Goal: Task Accomplishment & Management: Use online tool/utility

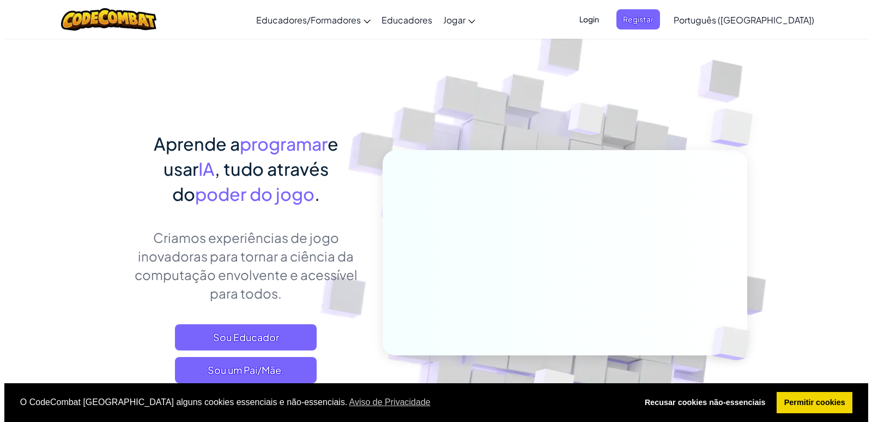
scroll to position [164, 0]
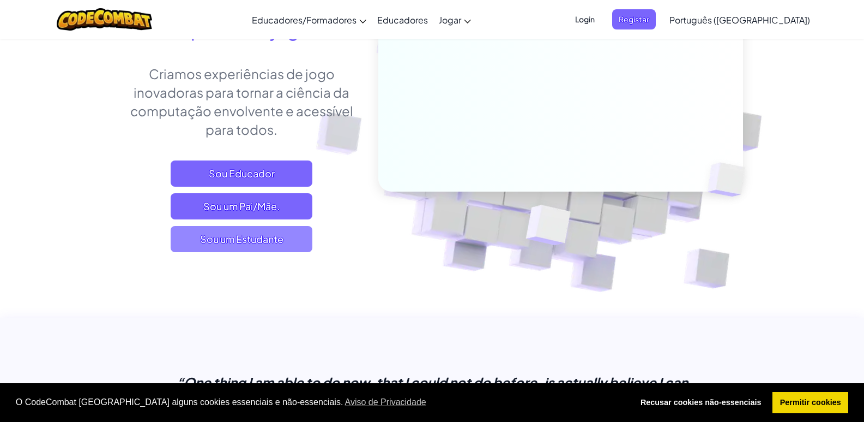
click at [292, 248] on span "Sou um Estudante" at bounding box center [242, 239] width 142 height 26
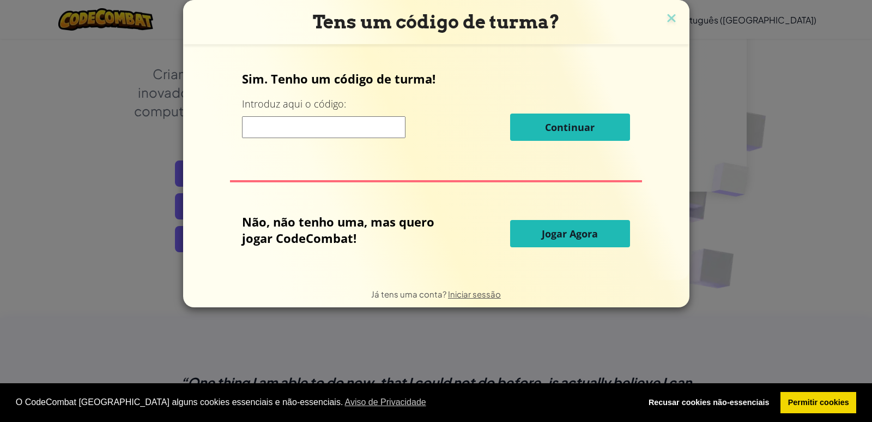
click at [571, 239] on button "Jogar Agora" at bounding box center [570, 233] width 120 height 27
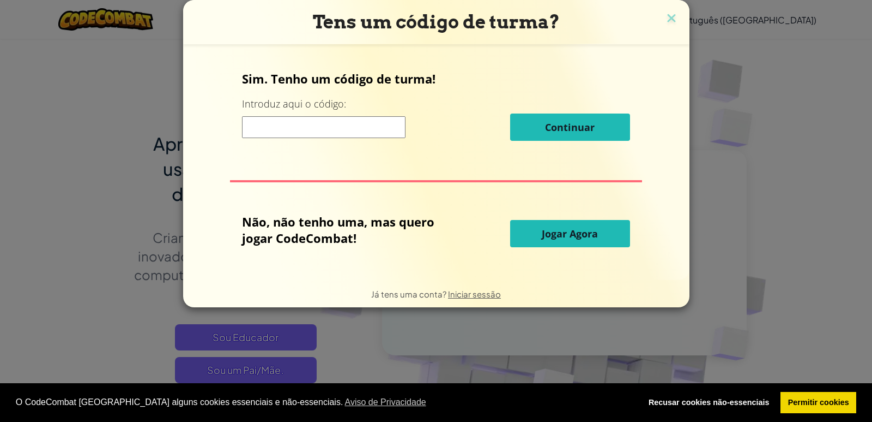
click at [566, 230] on span "Jogar Agora" at bounding box center [570, 233] width 56 height 13
click at [542, 235] on span "Jogar Agora" at bounding box center [570, 233] width 56 height 13
click at [585, 235] on span "Jogar Agora" at bounding box center [570, 233] width 56 height 13
click at [586, 228] on span "Jogar Agora" at bounding box center [570, 233] width 56 height 13
click at [570, 238] on span "Jogar Agora" at bounding box center [570, 233] width 56 height 13
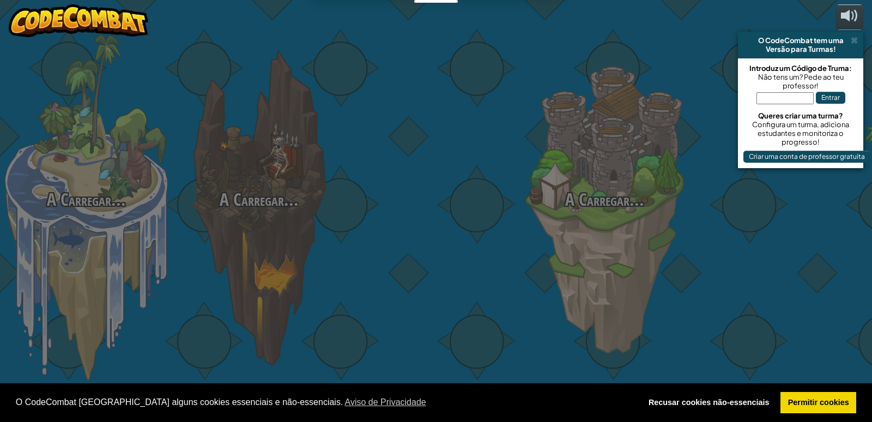
select select "pt-PT"
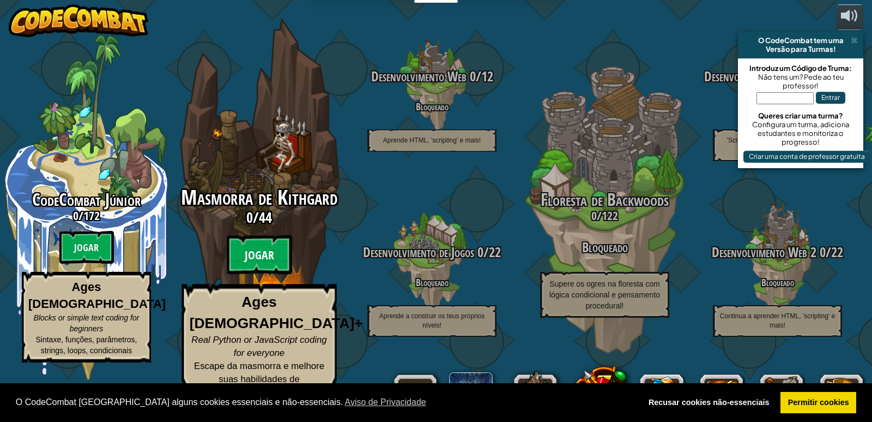
click at [275, 268] on btn "Jogar" at bounding box center [259, 254] width 65 height 39
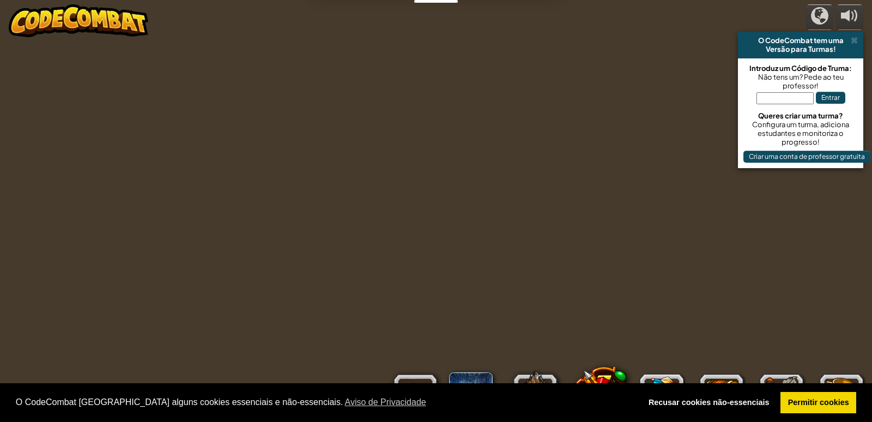
select select "pt-PT"
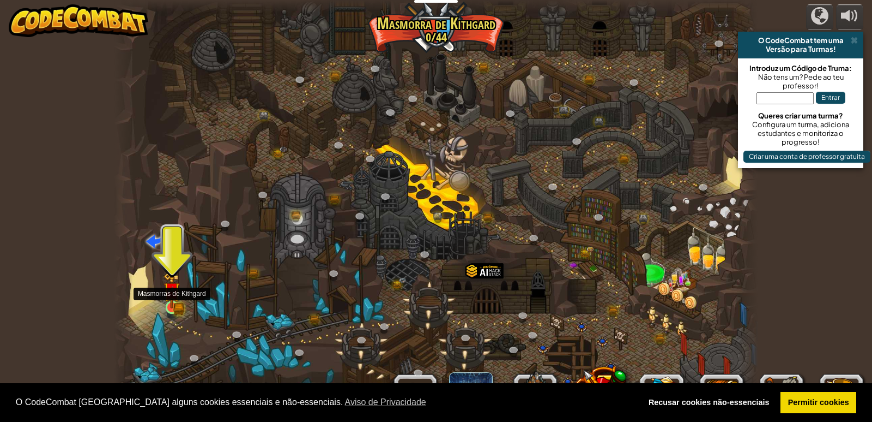
click at [170, 300] on div at bounding box center [172, 306] width 13 height 13
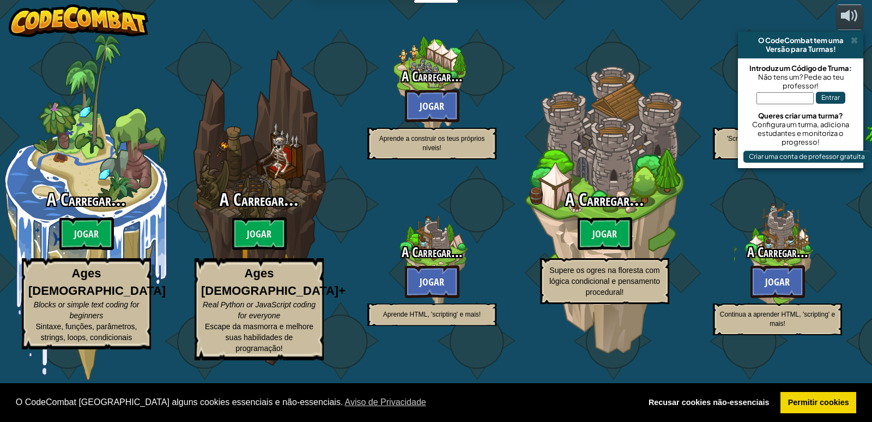
select select "pt-PT"
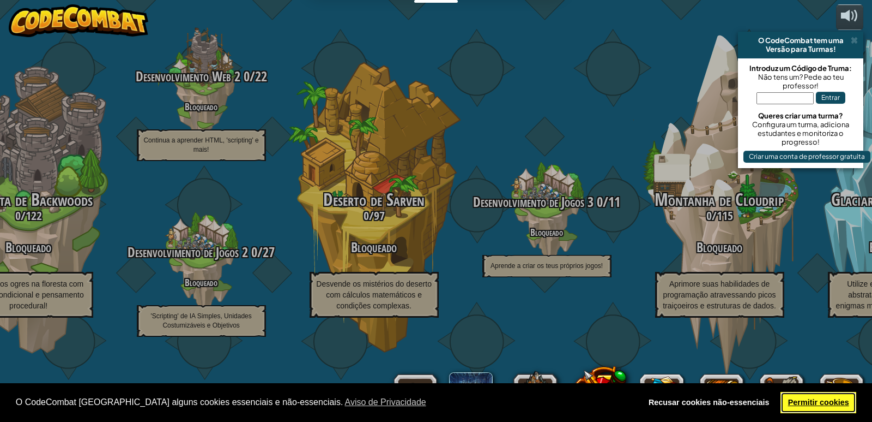
click at [820, 394] on link "Permitir cookies" at bounding box center [819, 403] width 76 height 22
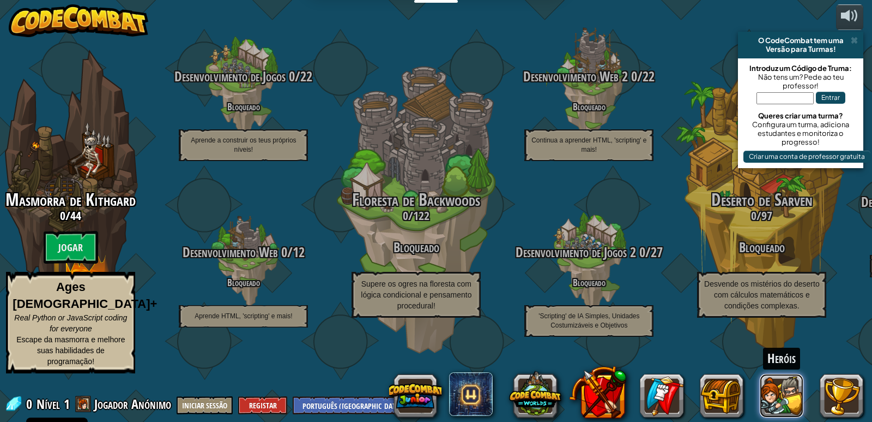
click at [768, 388] on button at bounding box center [782, 396] width 44 height 44
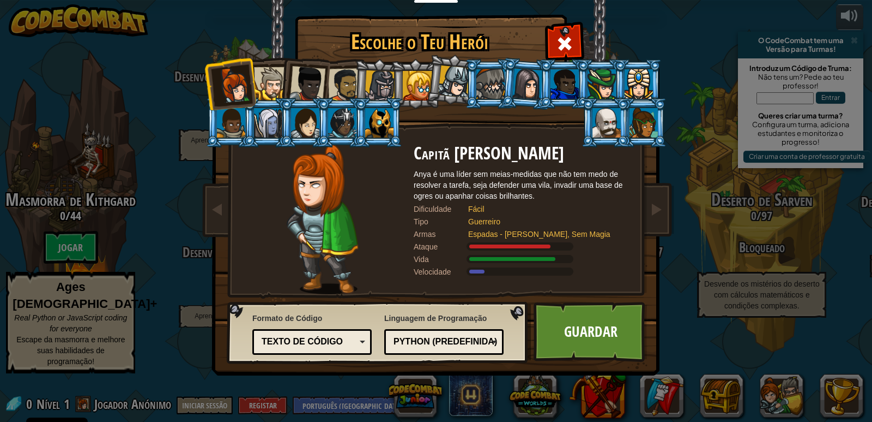
click at [384, 79] on div at bounding box center [380, 85] width 31 height 31
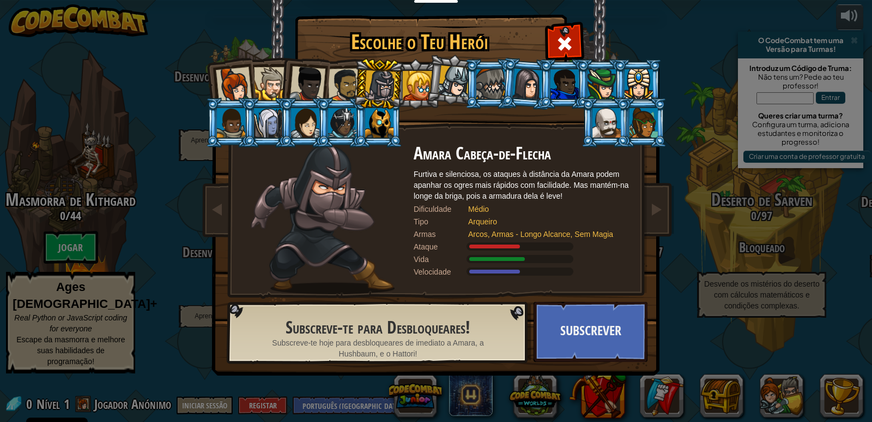
click at [417, 88] on div at bounding box center [417, 85] width 29 height 29
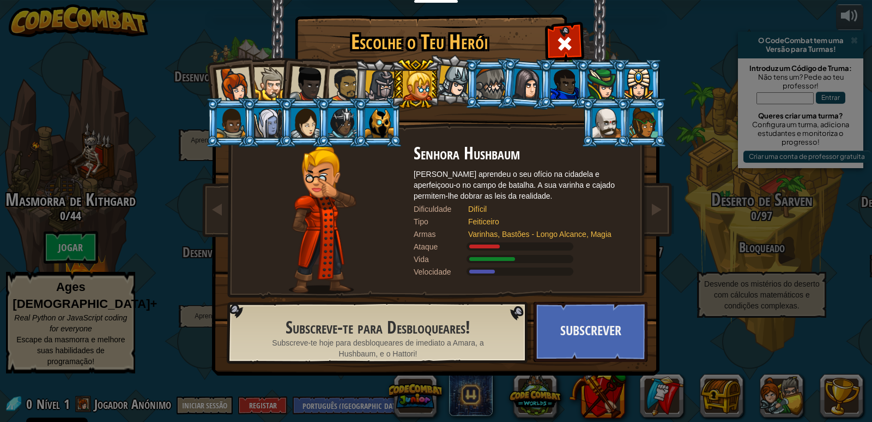
click at [326, 89] on li at bounding box center [304, 81] width 53 height 53
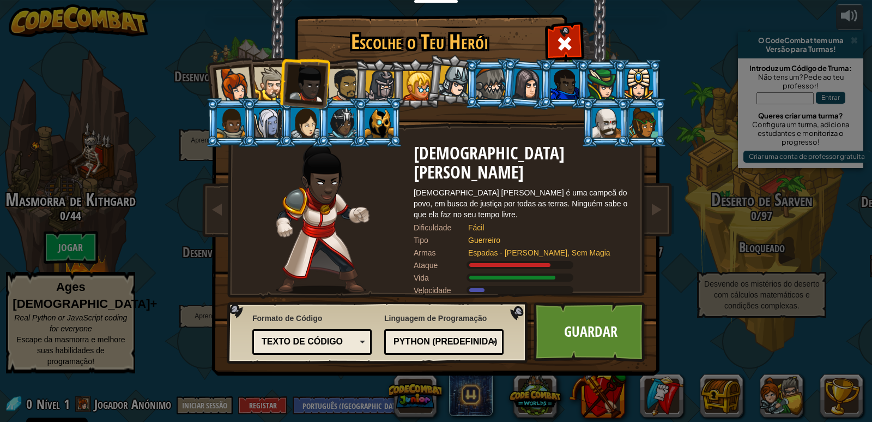
drag, startPoint x: 347, startPoint y: 89, endPoint x: 398, endPoint y: 87, distance: 51.3
click at [352, 88] on div at bounding box center [345, 85] width 34 height 34
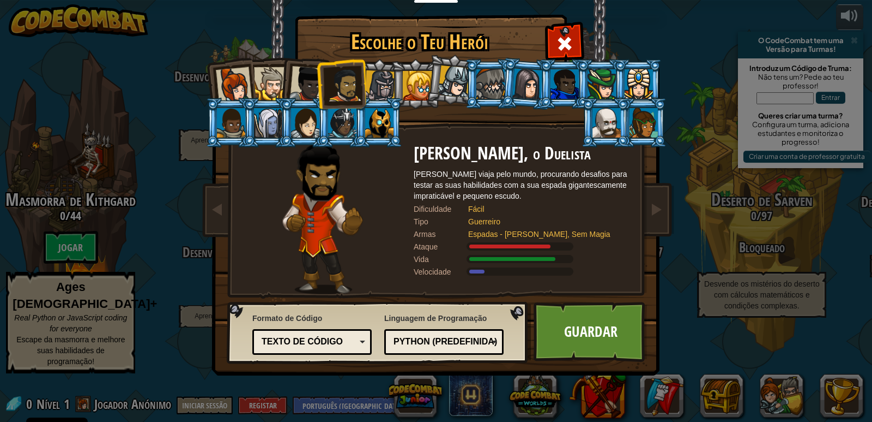
click at [481, 81] on div at bounding box center [491, 83] width 28 height 29
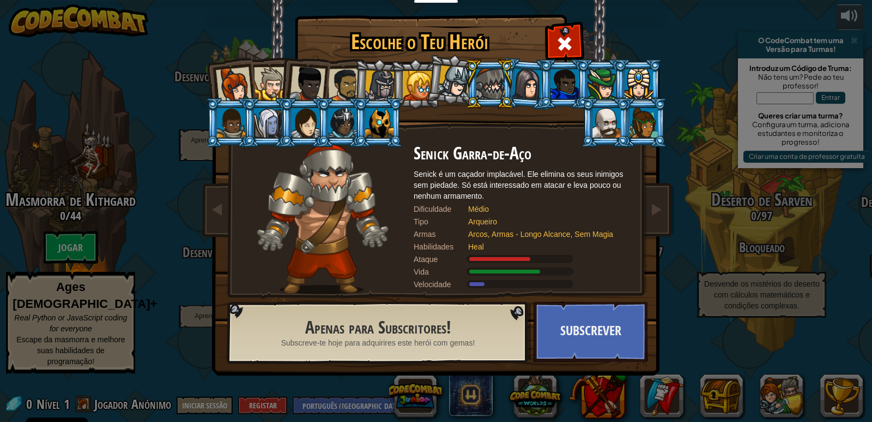
click at [517, 94] on div at bounding box center [528, 83] width 31 height 31
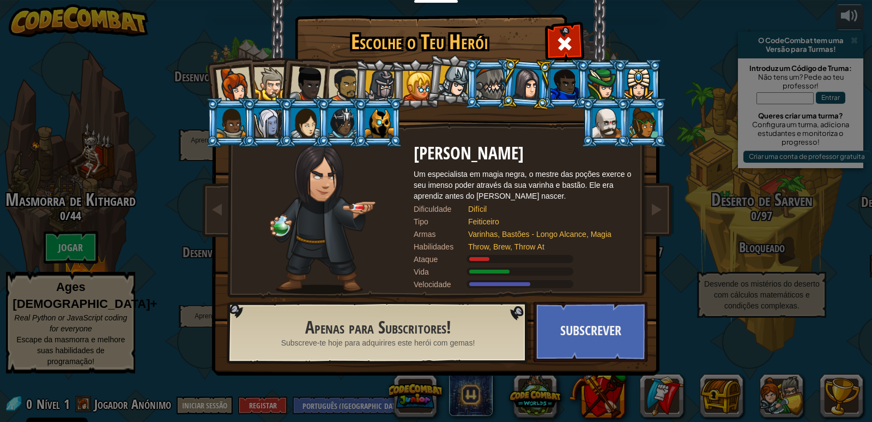
click at [317, 80] on div at bounding box center [308, 84] width 36 height 36
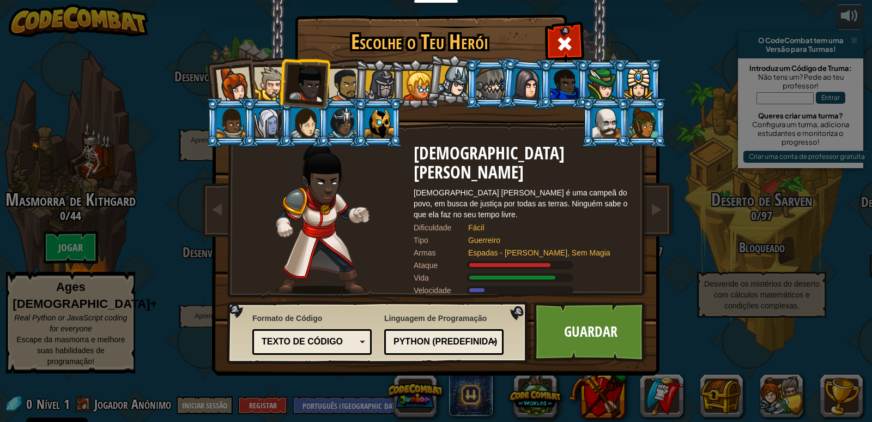
click at [273, 89] on div at bounding box center [270, 83] width 33 height 33
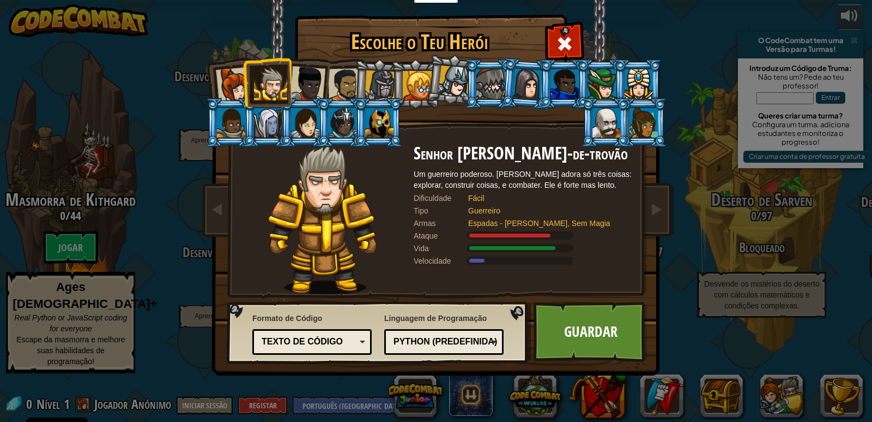
click at [306, 82] on div at bounding box center [308, 84] width 36 height 36
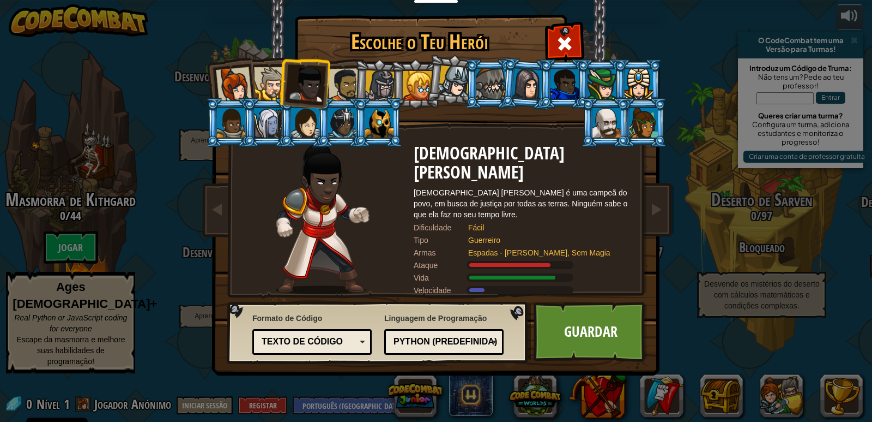
click at [334, 78] on div at bounding box center [345, 85] width 34 height 34
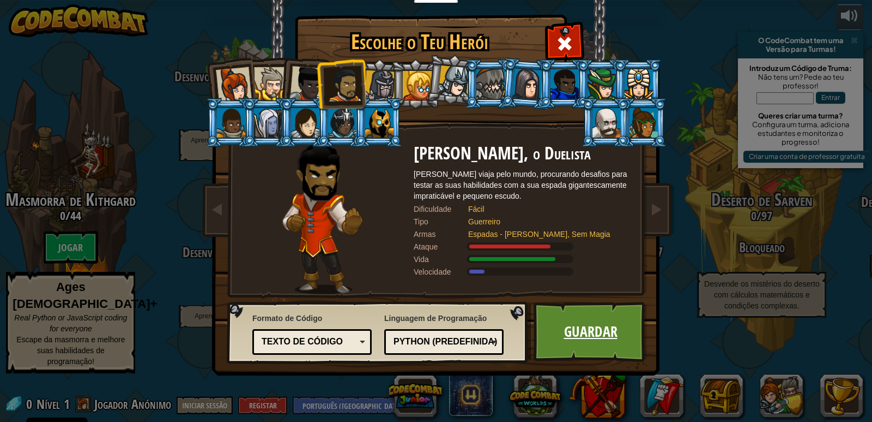
click at [585, 328] on link "Guardar" at bounding box center [591, 332] width 114 height 60
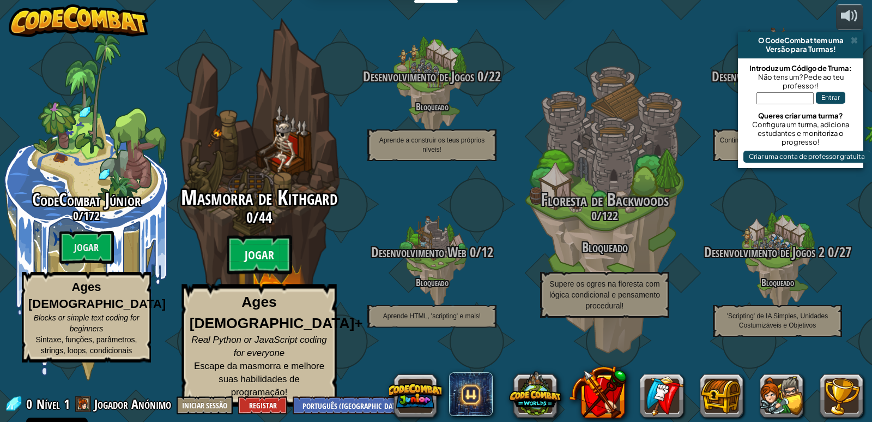
click at [270, 274] on btn "Jogar" at bounding box center [259, 254] width 65 height 39
select select "pt-PT"
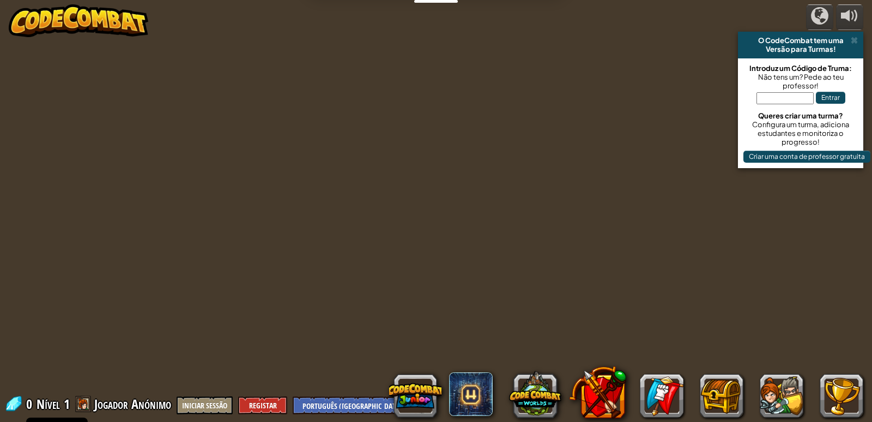
select select "pt-PT"
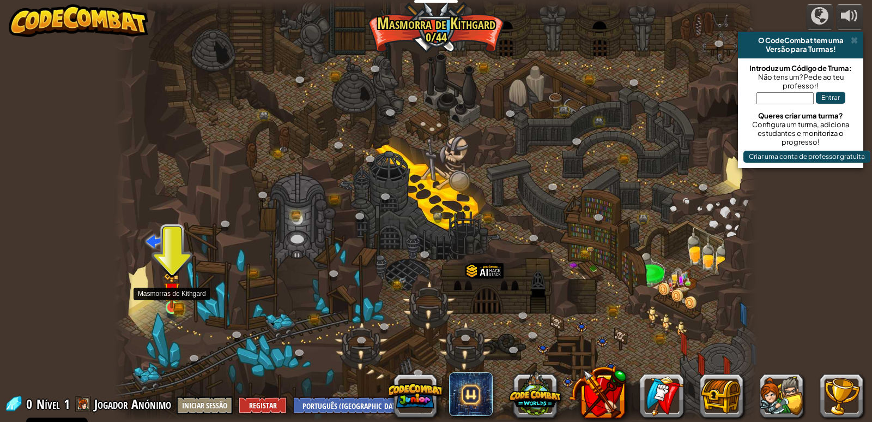
click at [176, 285] on img at bounding box center [172, 290] width 16 height 36
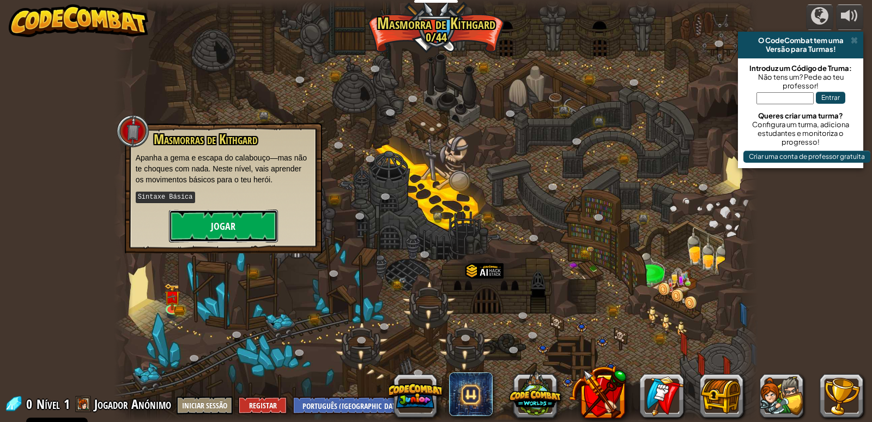
click at [208, 234] on button "Jogar" at bounding box center [223, 225] width 109 height 33
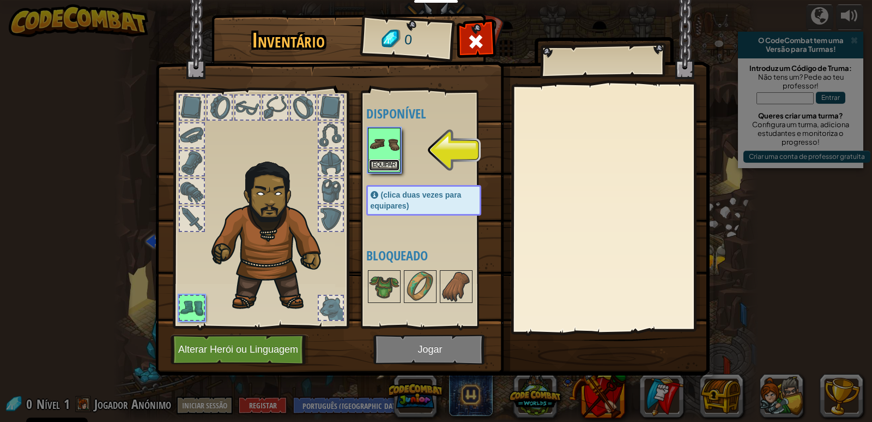
click at [390, 161] on button "Equipar" at bounding box center [384, 164] width 31 height 11
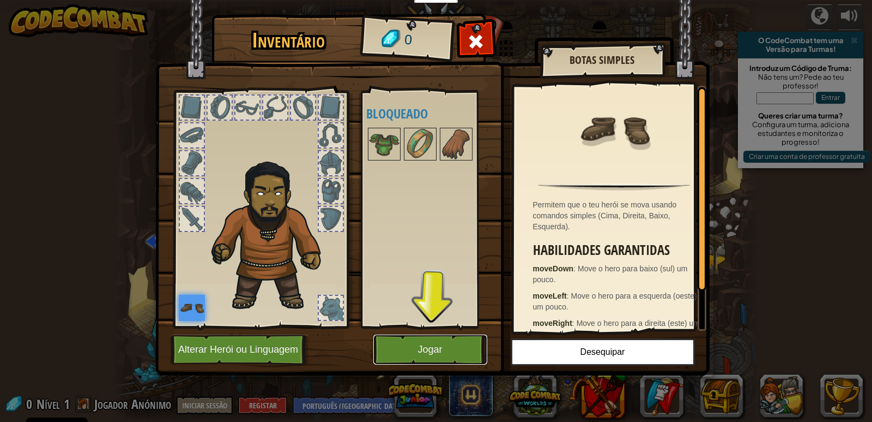
click at [399, 345] on button "Jogar" at bounding box center [431, 349] width 114 height 30
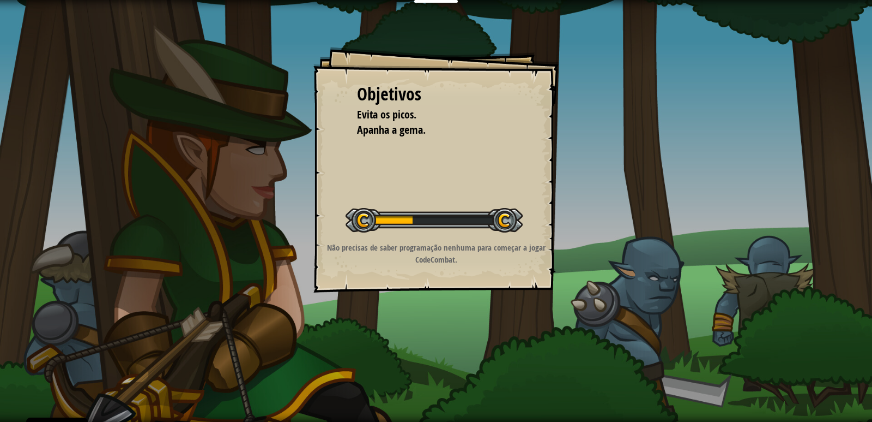
click at [448, 291] on div "Objetivos Evita os picos. Apanha a gema. Iniciar Nível Erro a carregar do servi…" at bounding box center [436, 169] width 245 height 245
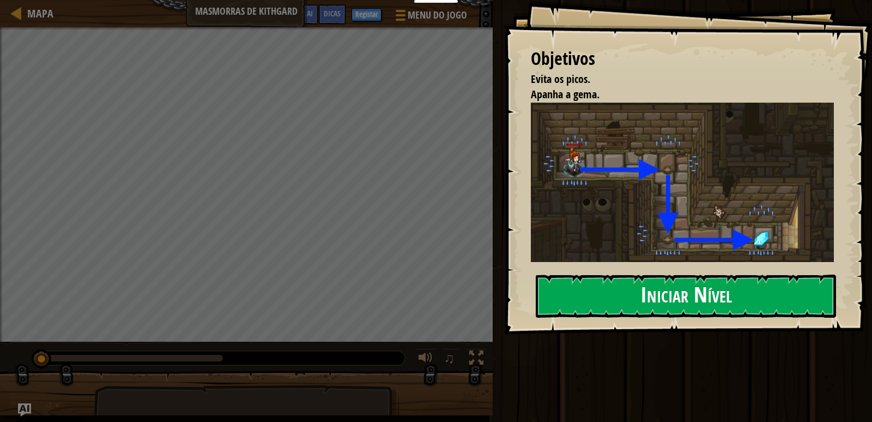
click at [628, 288] on button "Iniciar Nível" at bounding box center [686, 295] width 300 height 43
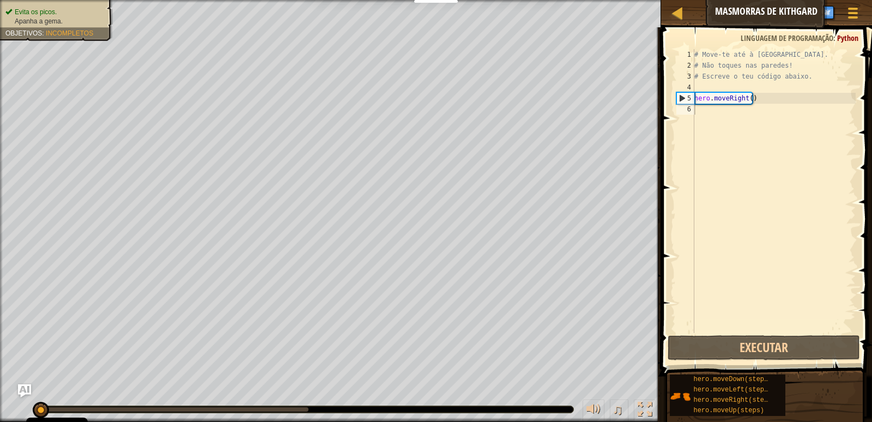
click at [582, 377] on div "Evita os picos. Apanha a gema. Objetivos : Incompletos ♫ [PERSON_NAME] 11 x: 7 …" at bounding box center [436, 211] width 872 height 422
drag, startPoint x: 582, startPoint y: 377, endPoint x: 872, endPoint y: 443, distance: 297.5
click at [864, 0] on html "Cookie Policy O CodeCombat [GEOGRAPHIC_DATA] alguns cookies essenciais e não-es…" at bounding box center [436, 0] width 872 height 0
click at [606, 0] on html "Cookie Policy O CodeCombat [GEOGRAPHIC_DATA] alguns cookies essenciais e não-es…" at bounding box center [436, 0] width 872 height 0
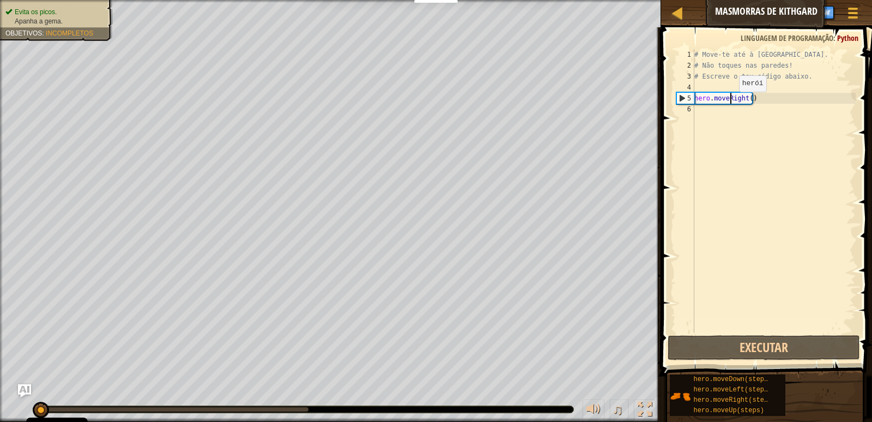
click at [730, 103] on div "# Move-te até à [GEOGRAPHIC_DATA]. # Não toques nas paredes! # Escreve o teu có…" at bounding box center [775, 201] width 164 height 305
type textarea "hero.moveRight()"
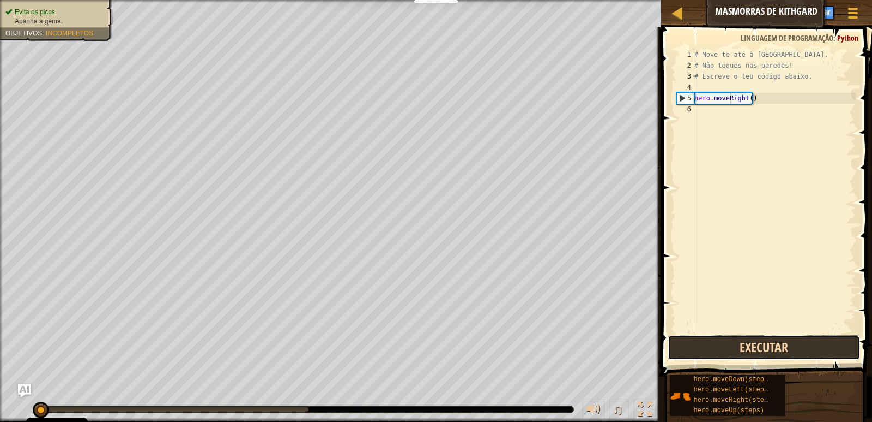
click at [785, 349] on button "Executar" at bounding box center [764, 347] width 192 height 25
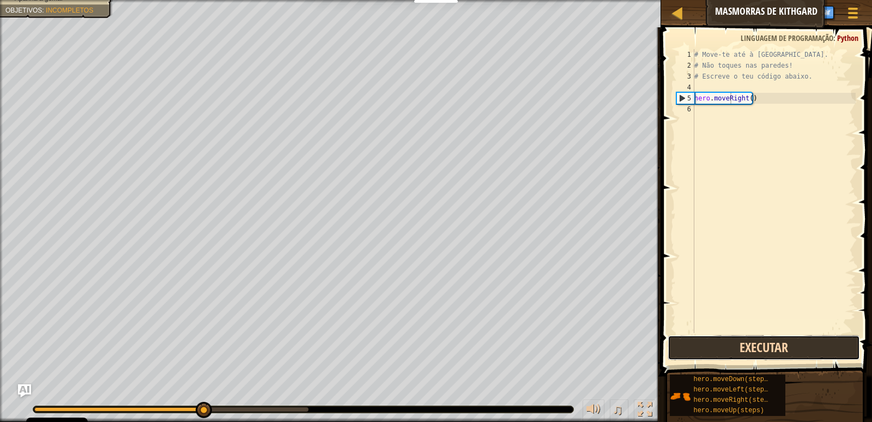
click at [785, 348] on button "Executar" at bounding box center [764, 347] width 192 height 25
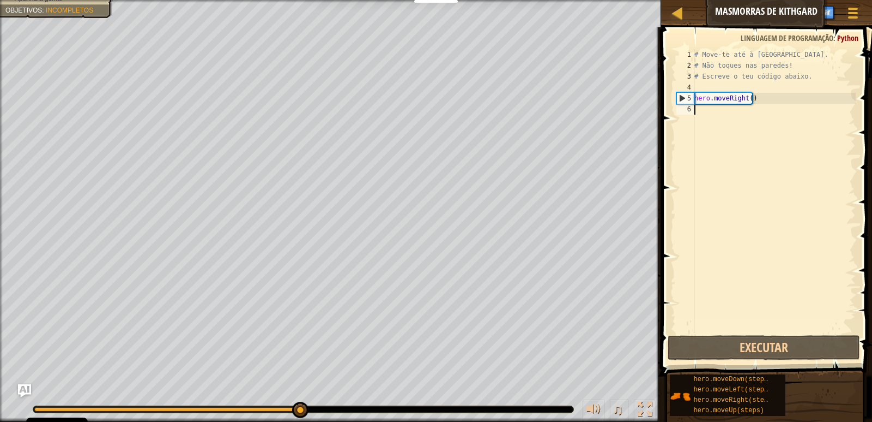
click at [697, 115] on div "# Move-te até à [GEOGRAPHIC_DATA]. # Não toques nas paredes! # Escreve o teu có…" at bounding box center [775, 201] width 164 height 305
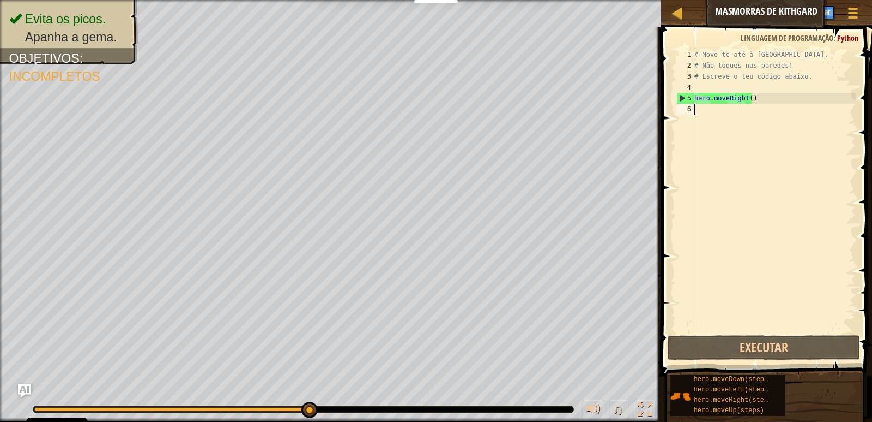
click at [762, 52] on div "# Move-te até à [GEOGRAPHIC_DATA]. # Não toques nas paredes! # Escreve o teu có…" at bounding box center [775, 201] width 164 height 305
click at [761, 57] on div "# Move-te até à [GEOGRAPHIC_DATA]. # Não toques nas paredes! # Escreve o teu có…" at bounding box center [775, 201] width 164 height 305
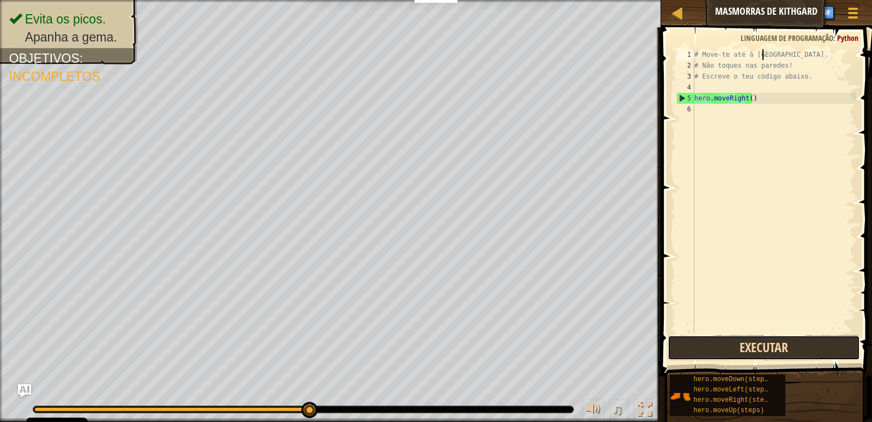
click at [775, 344] on button "Executar" at bounding box center [764, 347] width 192 height 25
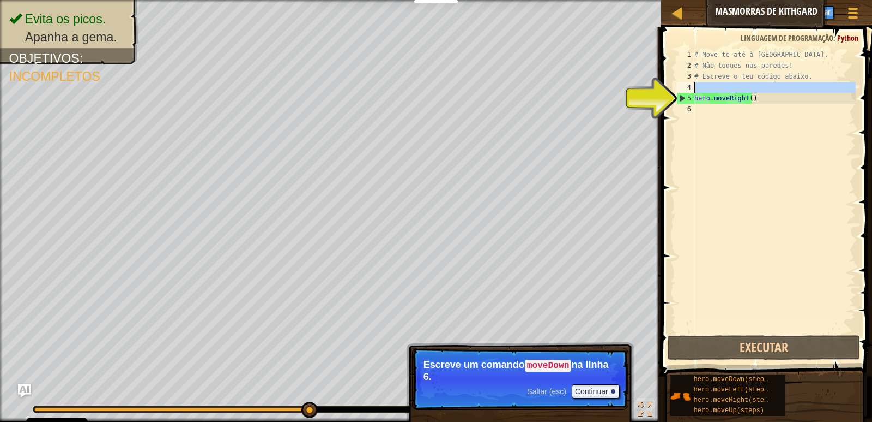
click at [685, 82] on div "4" at bounding box center [686, 87] width 18 height 11
type textarea "hero.moveRight()"
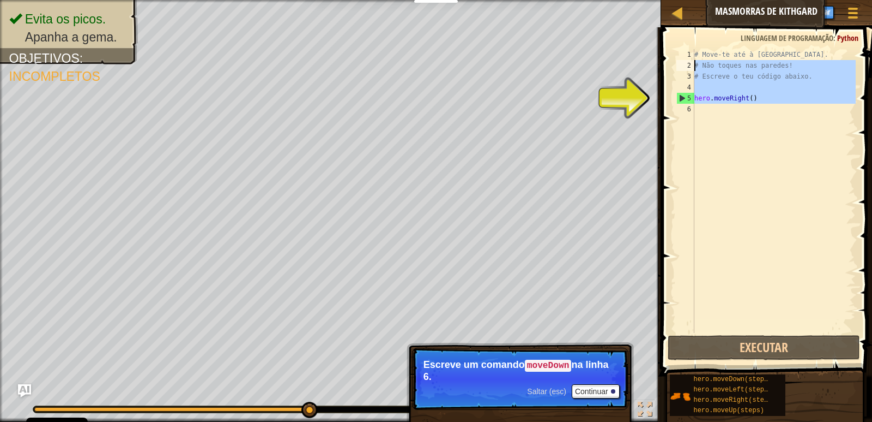
drag, startPoint x: 677, startPoint y: 97, endPoint x: 690, endPoint y: 70, distance: 29.5
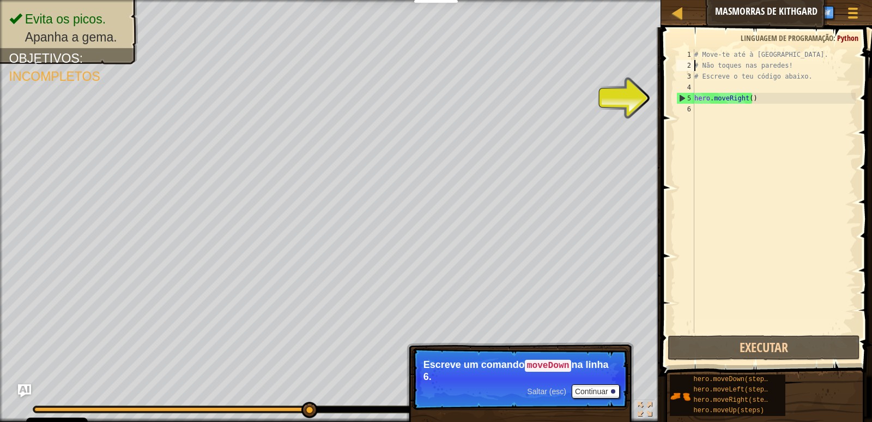
click at [688, 67] on div "2" at bounding box center [686, 65] width 18 height 11
click at [690, 65] on div "2" at bounding box center [686, 65] width 18 height 11
click at [681, 95] on div "5" at bounding box center [685, 98] width 17 height 11
type textarea "hero.moveRight()"
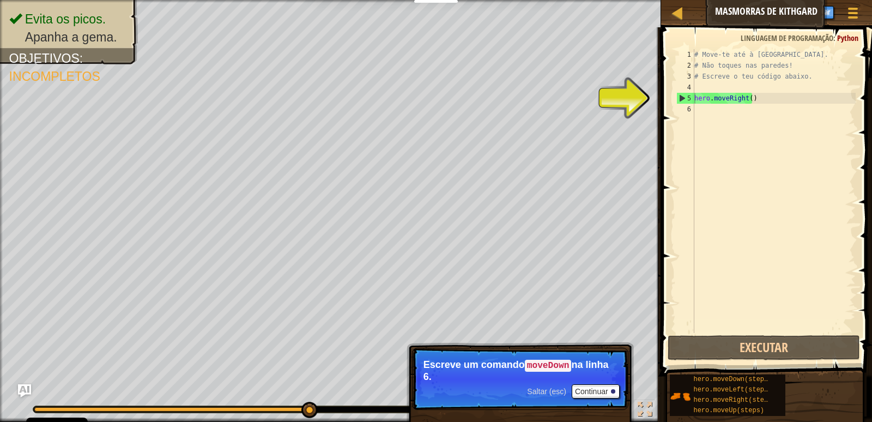
click at [607, 382] on p "Saltar (esc) Continuar Escreve um comando moveDown na linha 6." at bounding box center [520, 378] width 216 height 62
click at [606, 385] on button "Continuar" at bounding box center [596, 391] width 48 height 14
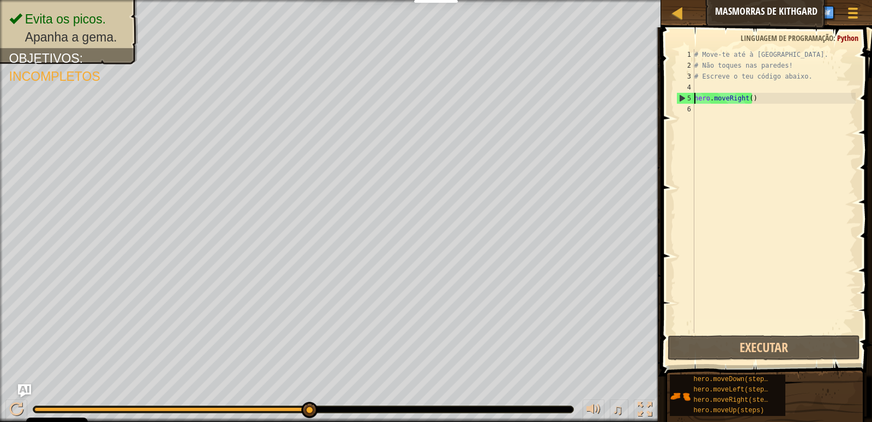
click at [702, 115] on div "# Move-te até à [GEOGRAPHIC_DATA]. # Não toques nas paredes! # Escreve o teu có…" at bounding box center [775, 201] width 164 height 305
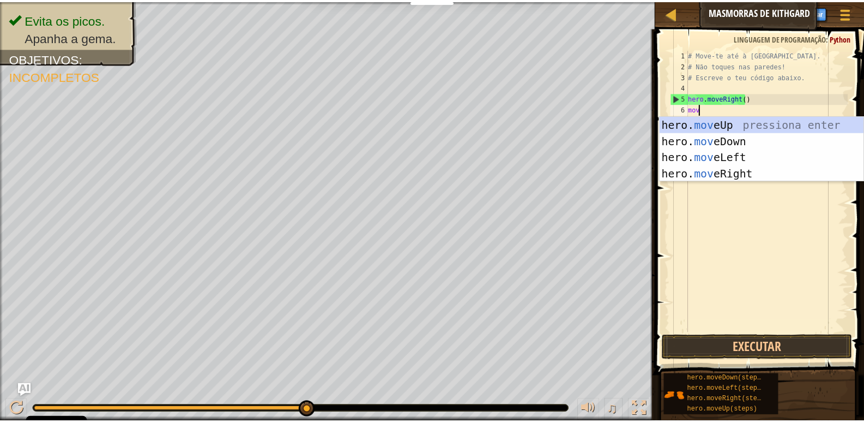
scroll to position [5, 1]
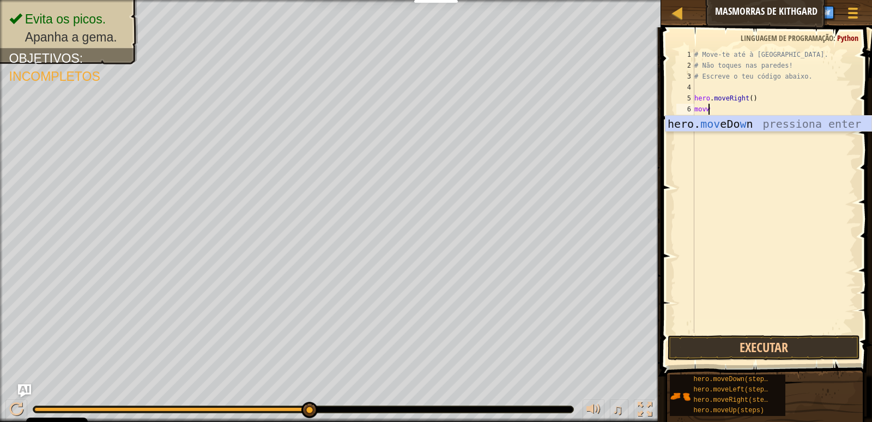
type textarea "mov"
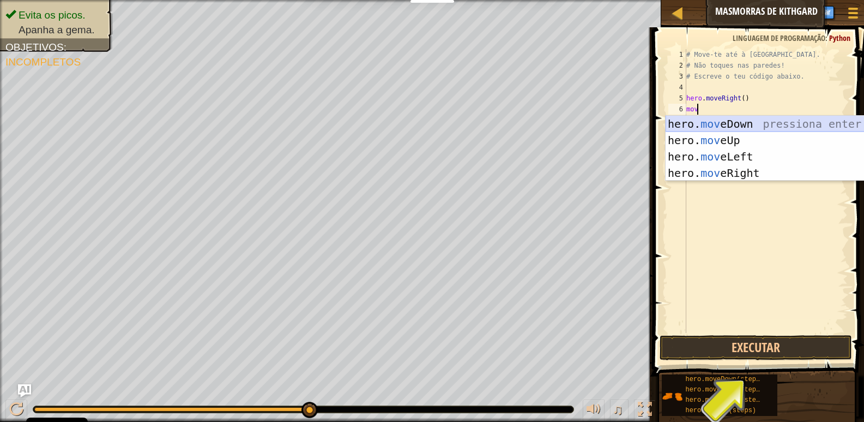
click at [766, 121] on div "hero. mov eDown pressiona enter hero. mov eUp pressiona enter hero. mov eLeft p…" at bounding box center [769, 165] width 206 height 98
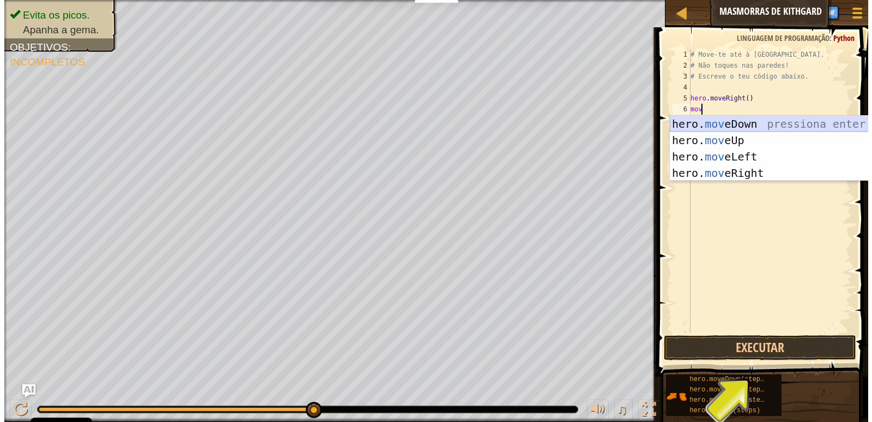
scroll to position [5, 0]
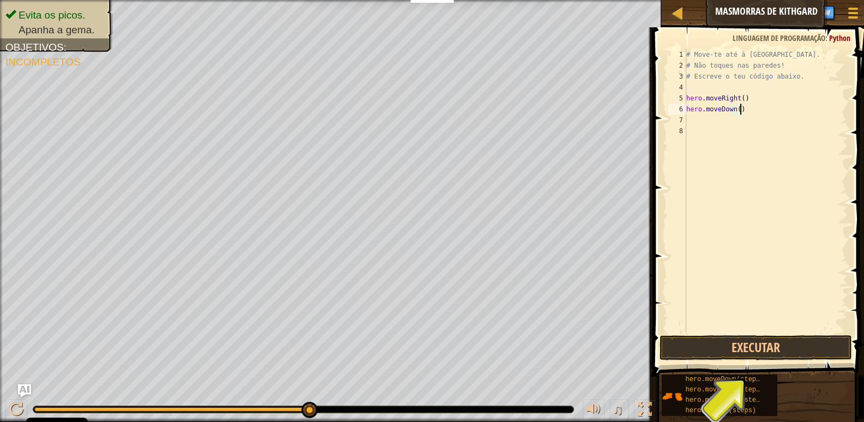
click at [743, 110] on div "# Move-te até à [GEOGRAPHIC_DATA]. # Não toques nas paredes! # Escreve o teu có…" at bounding box center [766, 201] width 164 height 305
type textarea "hero.moveDown()"
click at [800, 346] on button "Executar" at bounding box center [756, 347] width 192 height 25
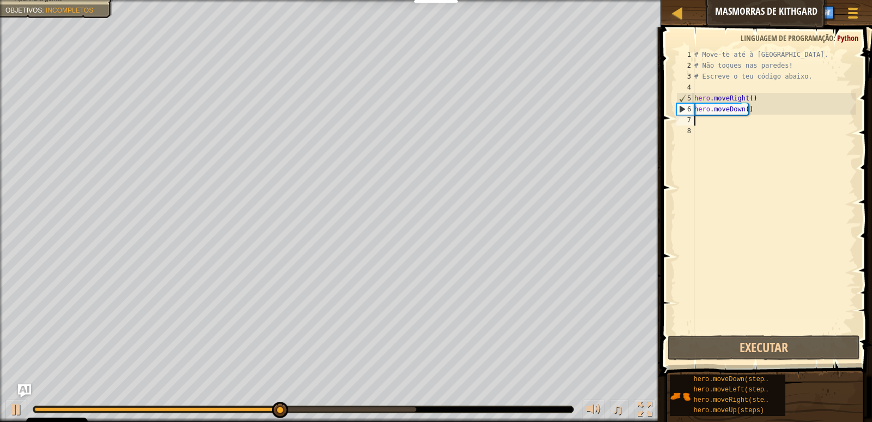
click at [697, 122] on div "# Move-te até à [GEOGRAPHIC_DATA]. # Não toques nas paredes! # Escreve o teu có…" at bounding box center [775, 201] width 164 height 305
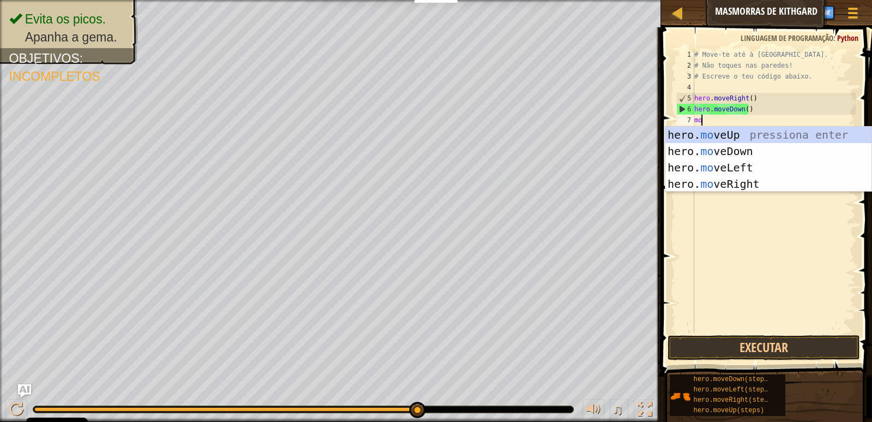
type textarea "mov"
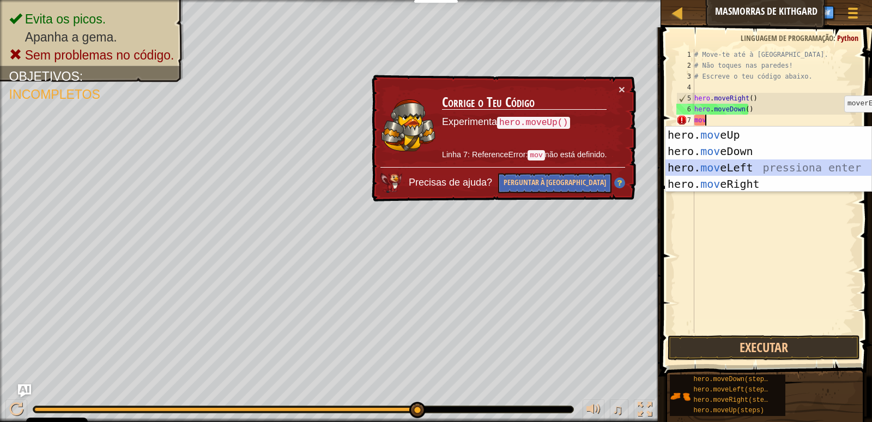
click at [770, 166] on div "hero. mov eUp pressiona enter hero. mov eDown pressiona enter hero. mov eLeft p…" at bounding box center [769, 176] width 206 height 98
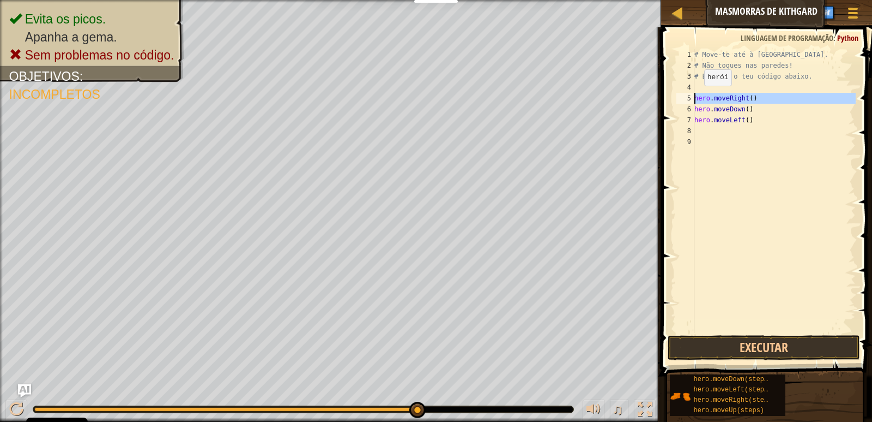
click at [688, 95] on div "5" at bounding box center [686, 98] width 18 height 11
click at [686, 108] on div "6" at bounding box center [686, 109] width 18 height 11
click at [689, 94] on div "5" at bounding box center [686, 98] width 18 height 11
type textarea "hero.moveRight()"
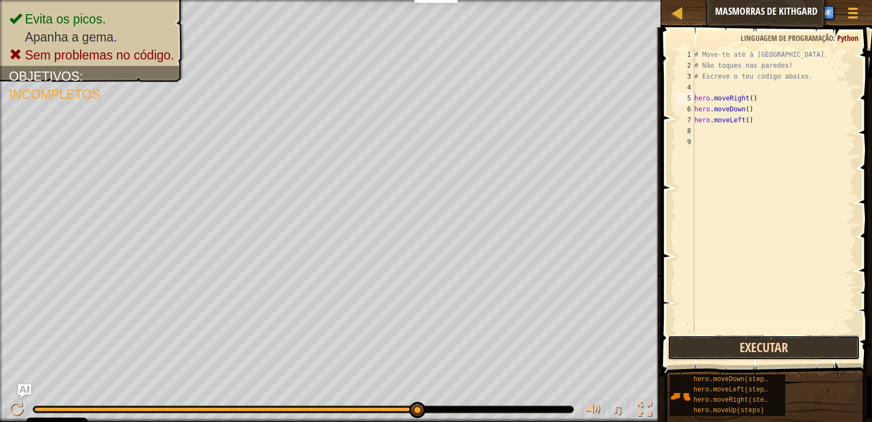
click at [763, 344] on button "Executar" at bounding box center [764, 347] width 192 height 25
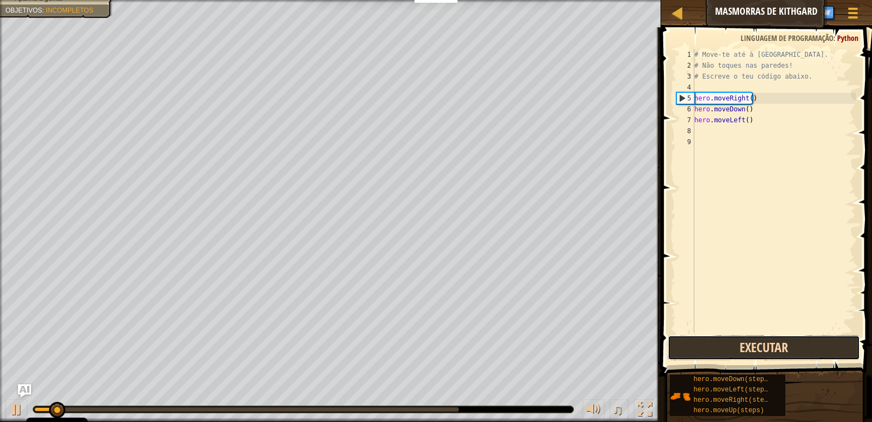
click at [762, 340] on button "Executar" at bounding box center [764, 347] width 192 height 25
